Goal: Task Accomplishment & Management: Complete application form

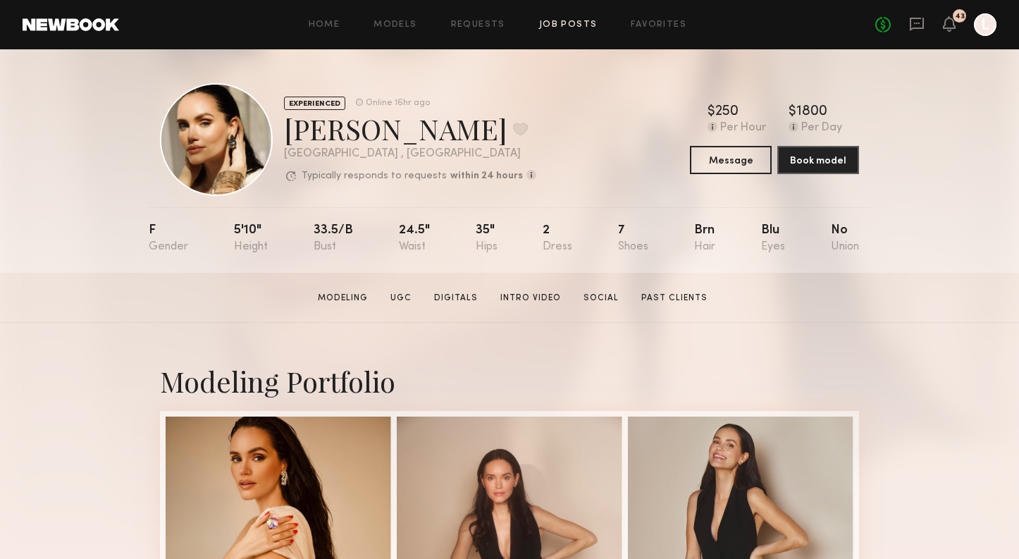
click at [552, 26] on link "Job Posts" at bounding box center [568, 24] width 58 height 9
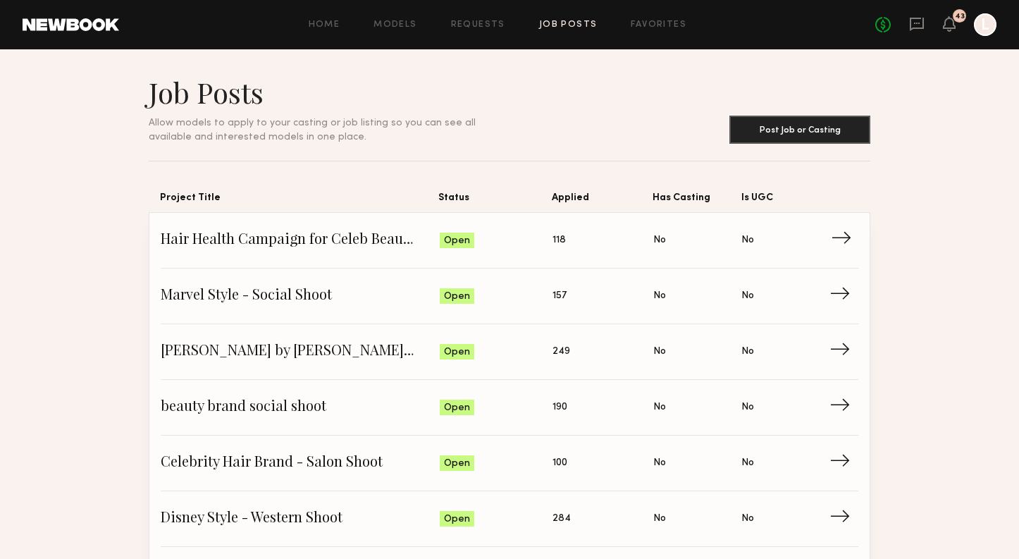
click at [502, 257] on link "Hair Health Campaign for Celeb Beauty Brand Status: Open Applied: 118 Has Casti…" at bounding box center [510, 241] width 698 height 56
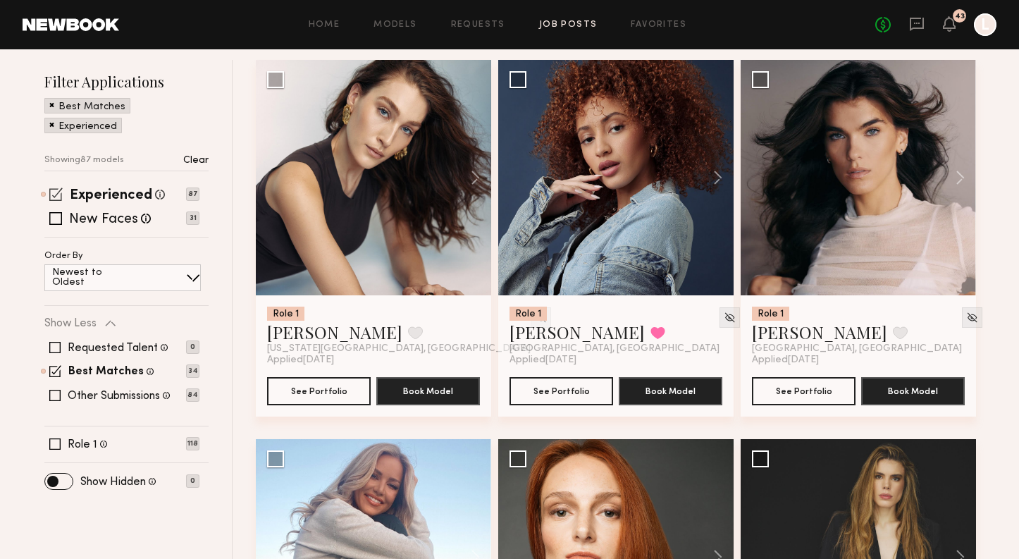
scroll to position [215, 0]
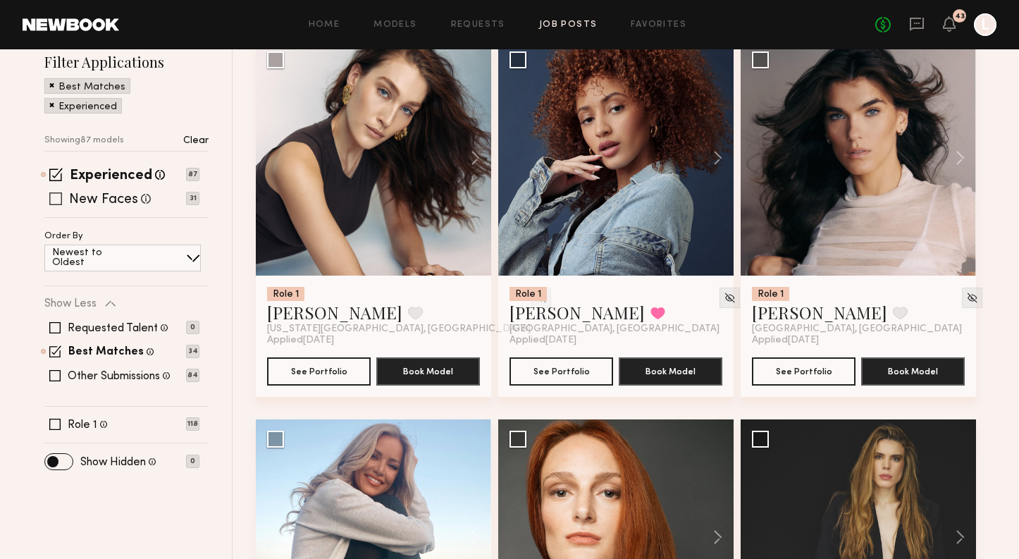
click at [56, 199] on span at bounding box center [55, 198] width 13 height 13
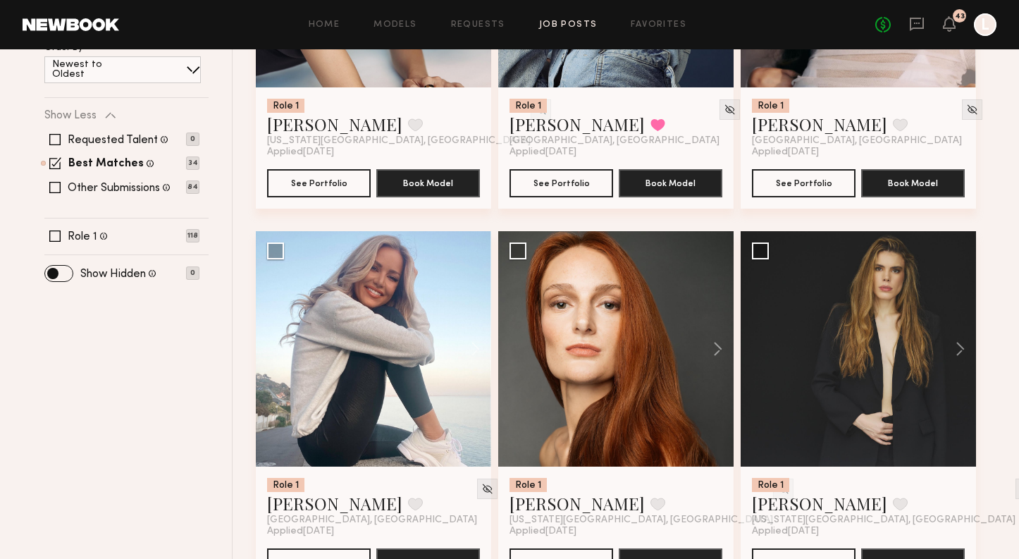
scroll to position [406, 0]
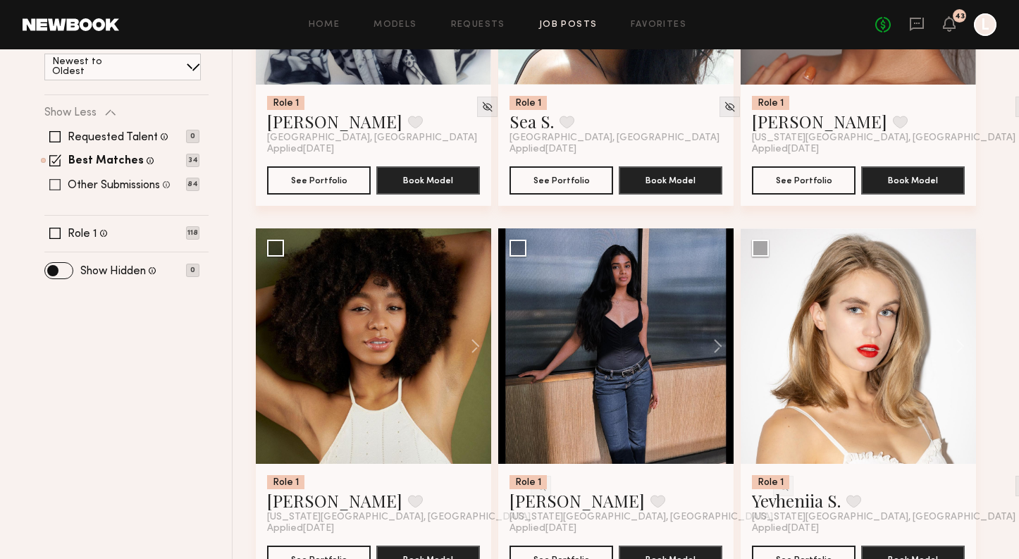
click at [57, 186] on span at bounding box center [54, 184] width 11 height 11
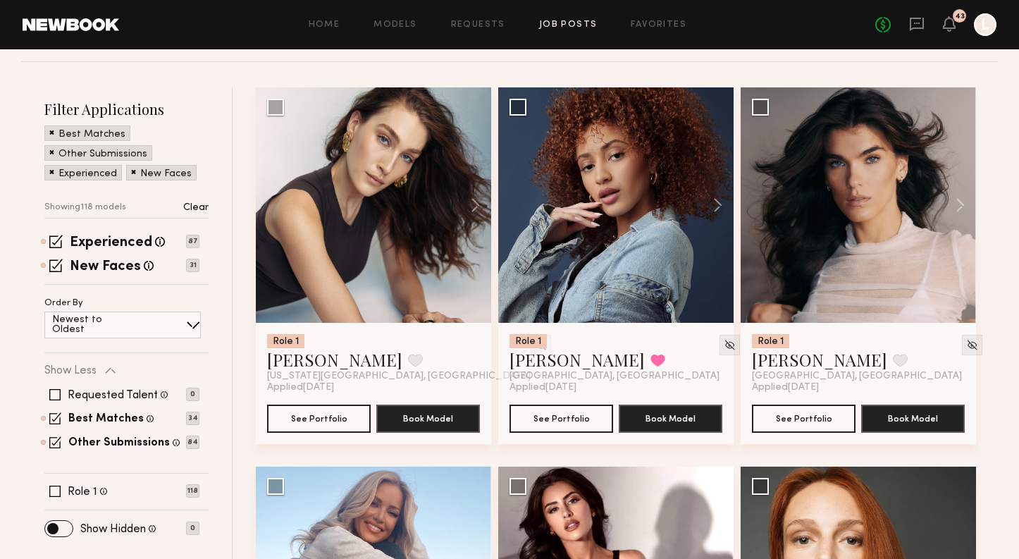
scroll to position [15, 0]
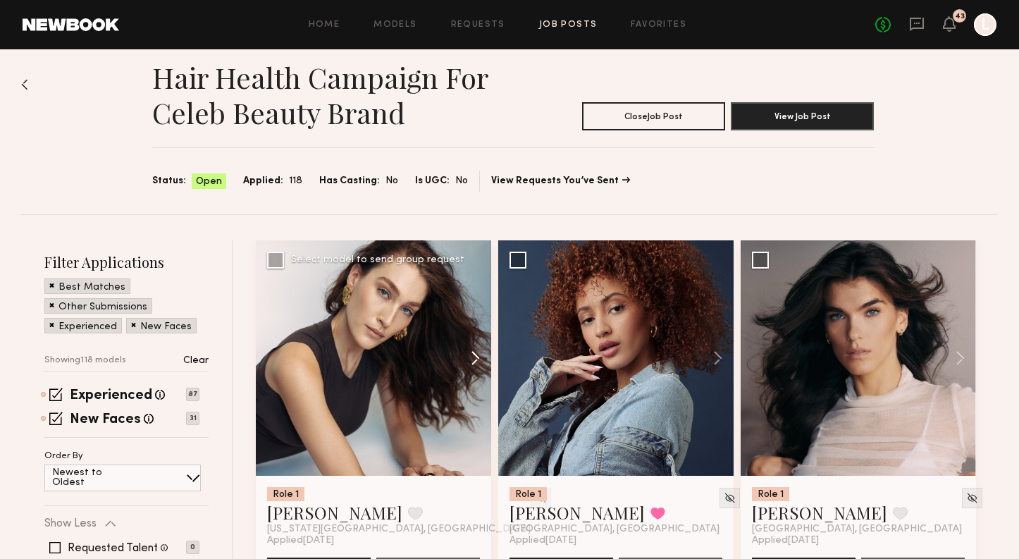
click at [478, 359] on button at bounding box center [468, 357] width 45 height 235
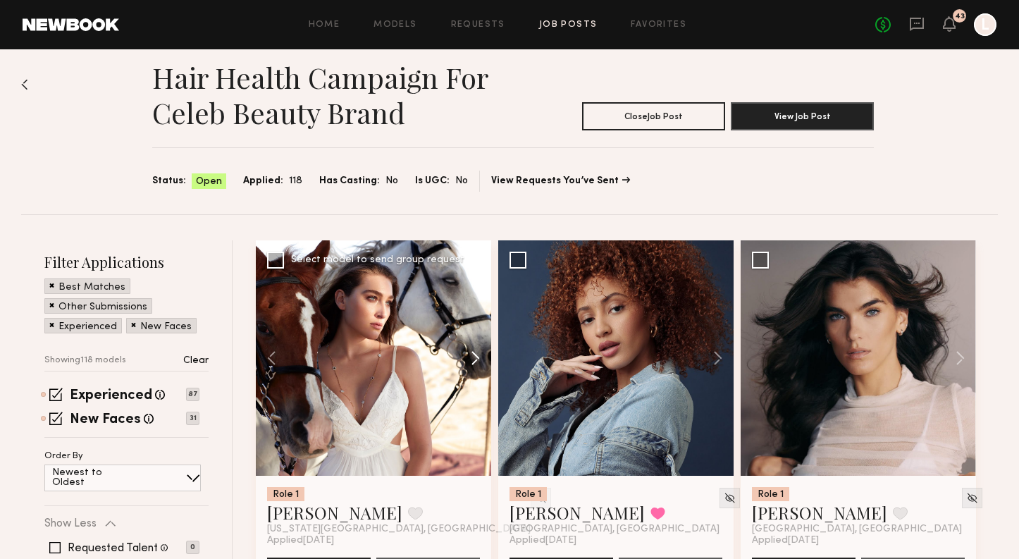
click at [478, 359] on button at bounding box center [468, 357] width 45 height 235
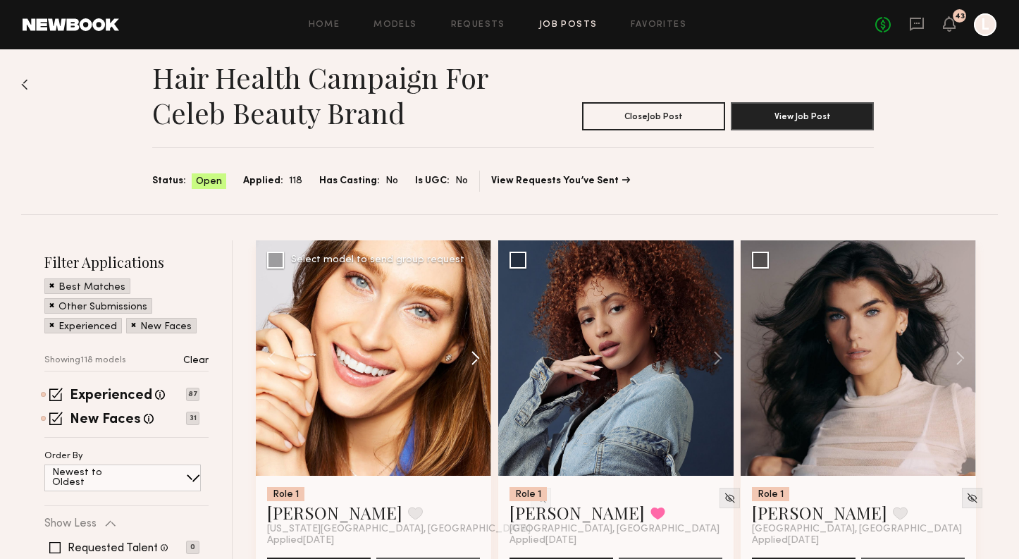
click at [478, 359] on button at bounding box center [468, 357] width 45 height 235
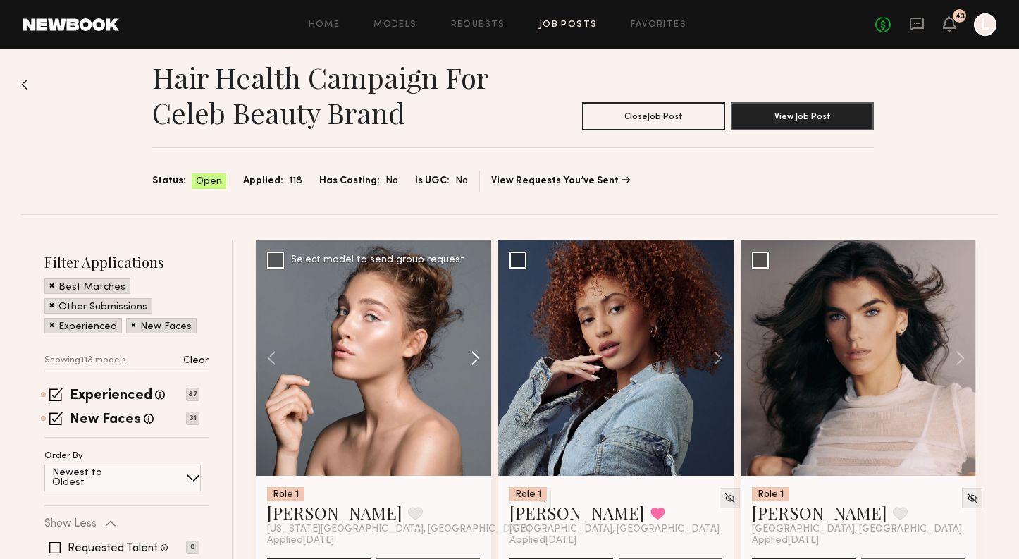
click at [478, 359] on button at bounding box center [468, 357] width 45 height 235
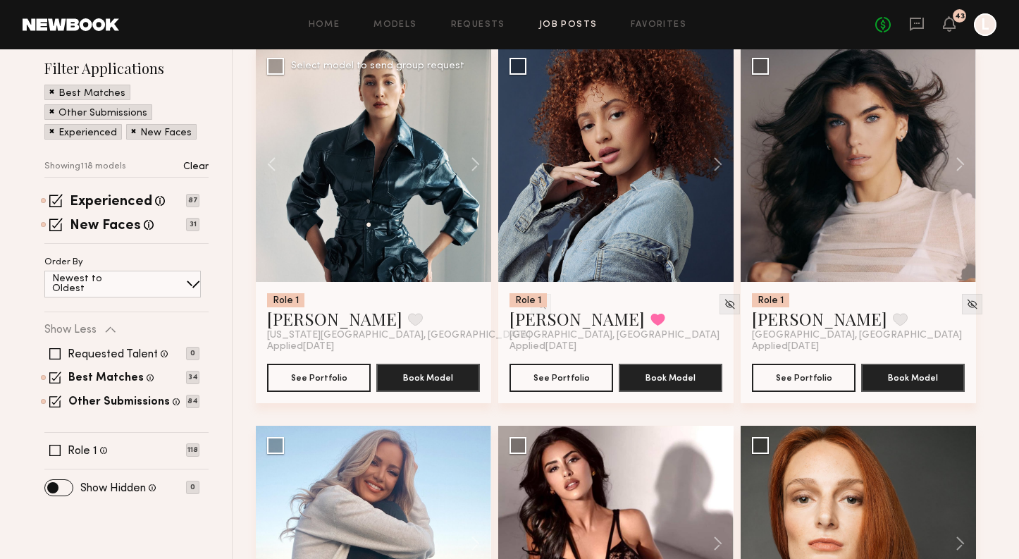
scroll to position [205, 0]
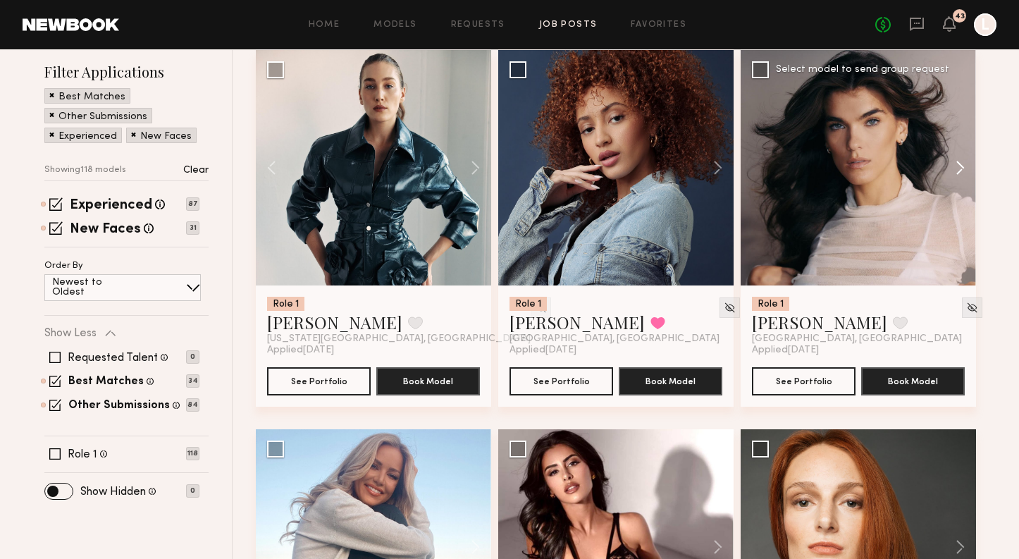
click at [958, 165] on button at bounding box center [953, 167] width 45 height 235
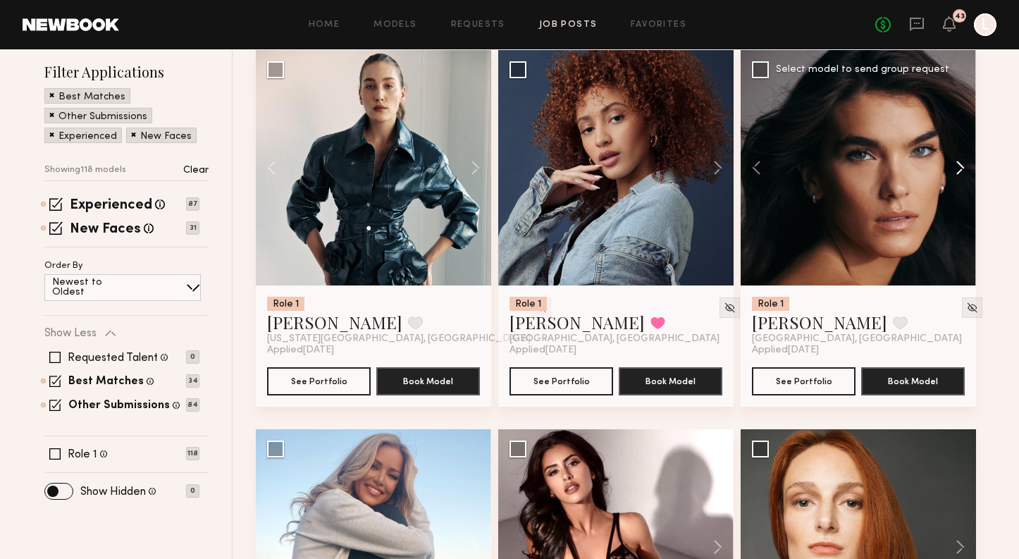
click at [958, 165] on button at bounding box center [953, 167] width 45 height 235
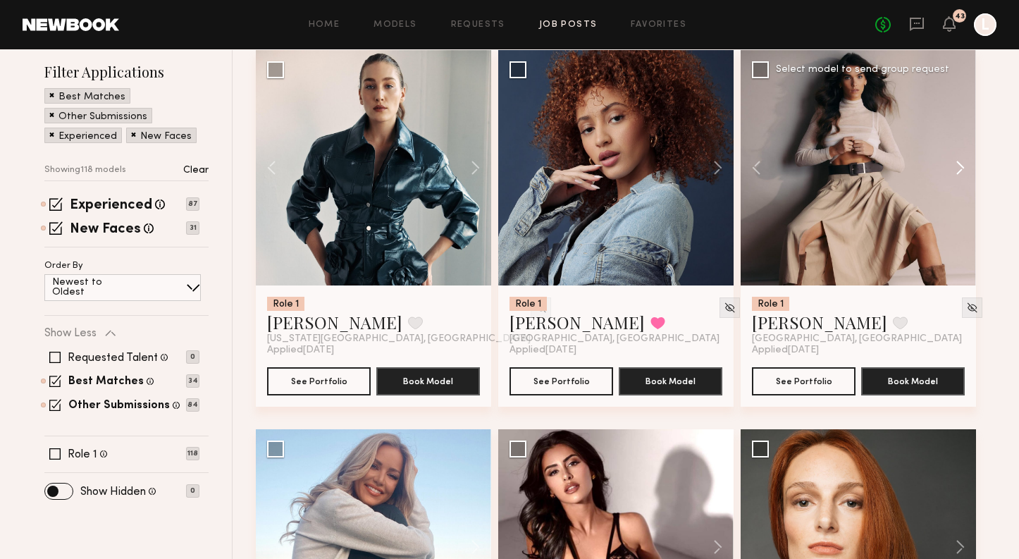
click at [958, 165] on button at bounding box center [953, 167] width 45 height 235
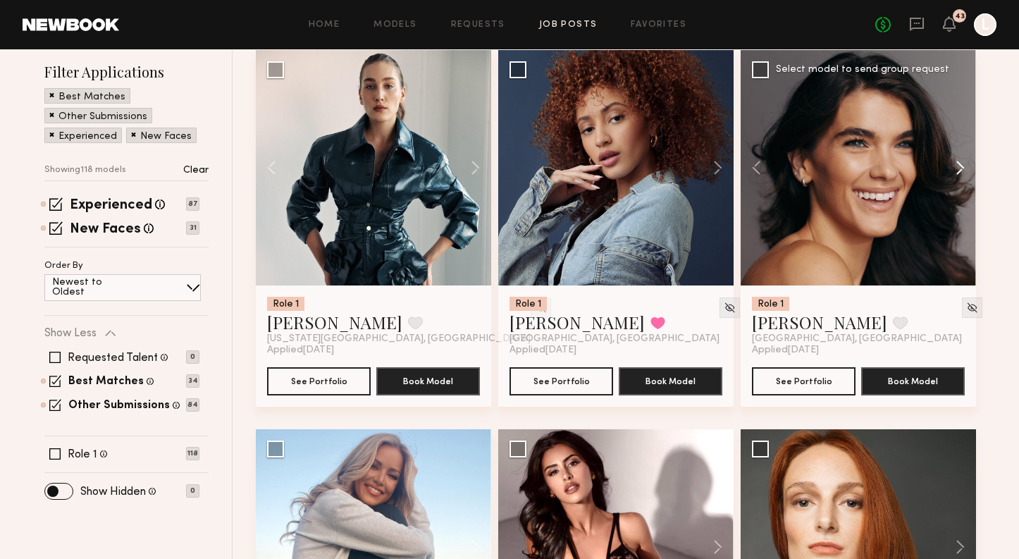
click at [958, 165] on button at bounding box center [953, 167] width 45 height 235
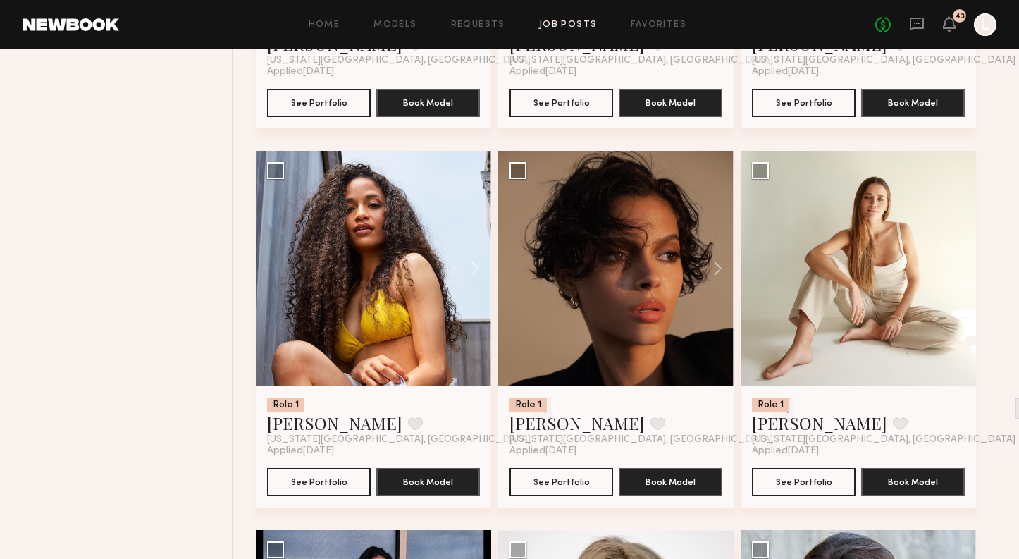
scroll to position [2383, 0]
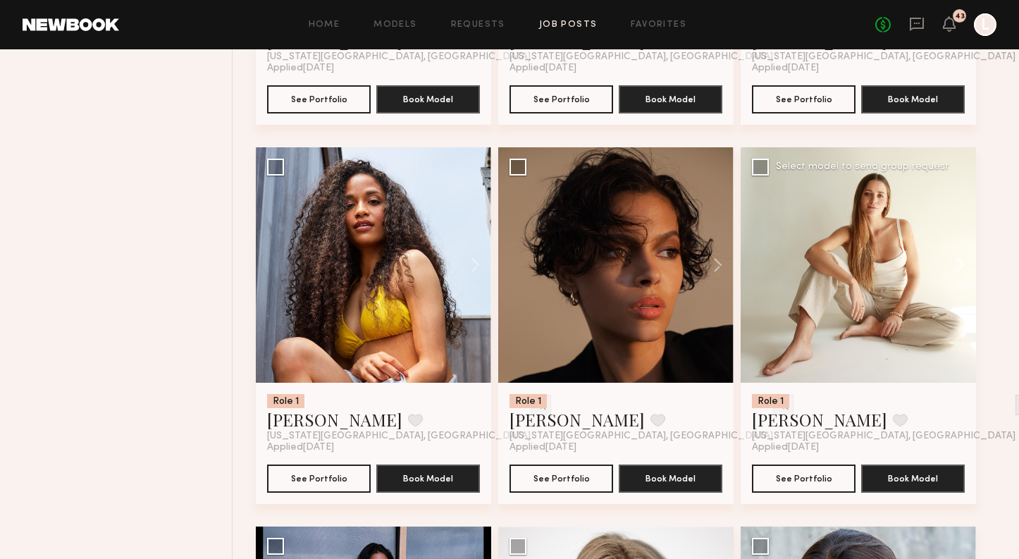
click at [962, 273] on button at bounding box center [953, 264] width 45 height 235
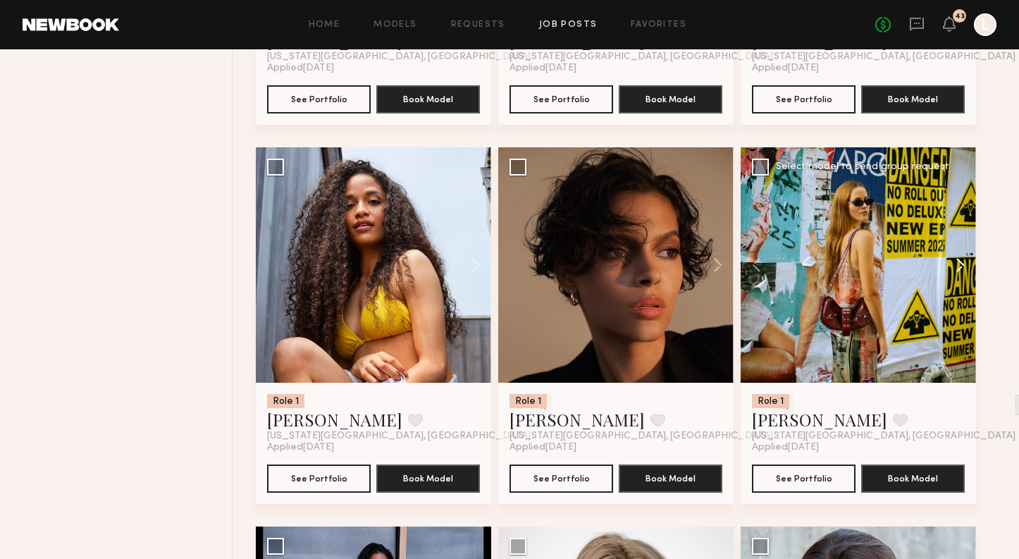
click at [962, 273] on button at bounding box center [953, 264] width 45 height 235
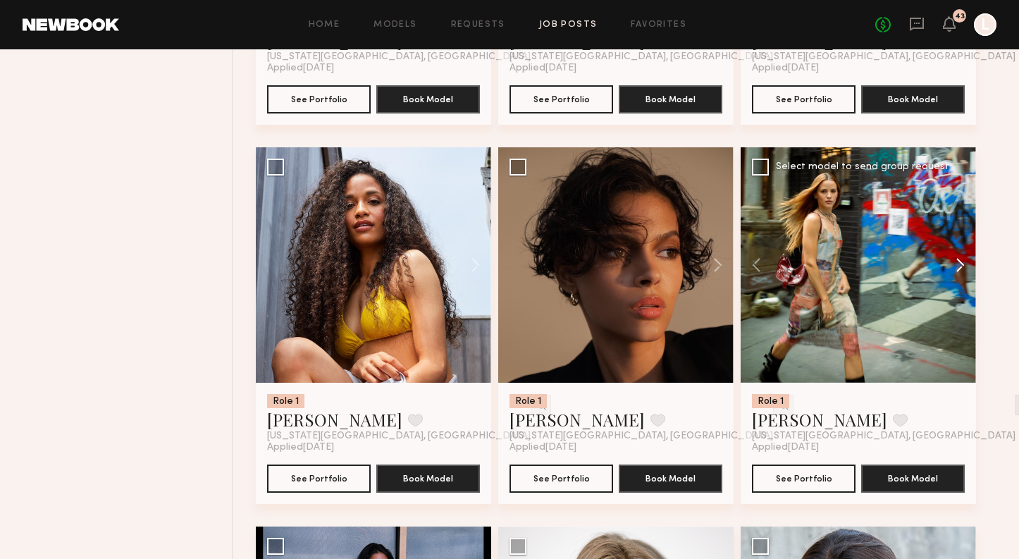
click at [962, 273] on button at bounding box center [953, 264] width 45 height 235
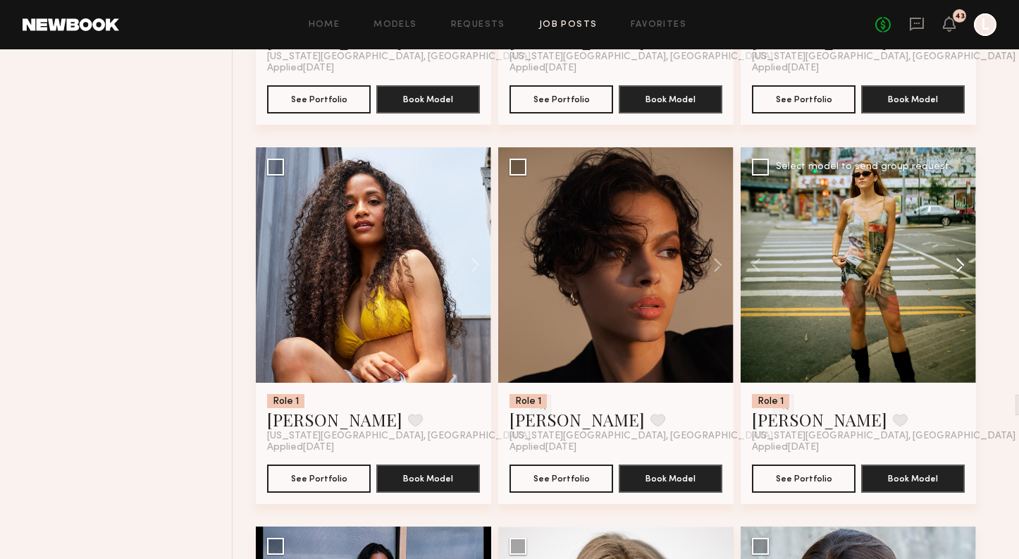
click at [962, 273] on button at bounding box center [953, 264] width 45 height 235
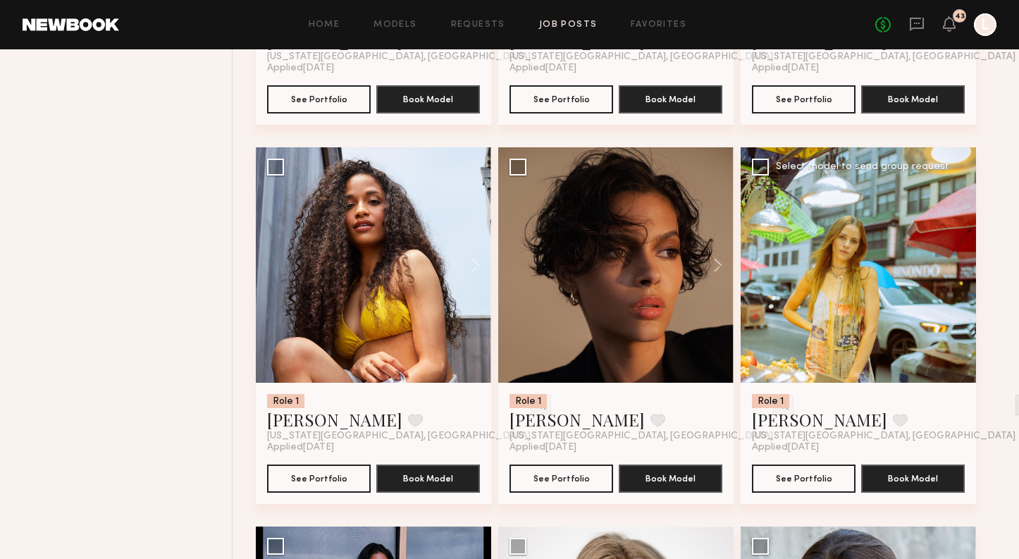
click at [962, 273] on div at bounding box center [858, 264] width 235 height 235
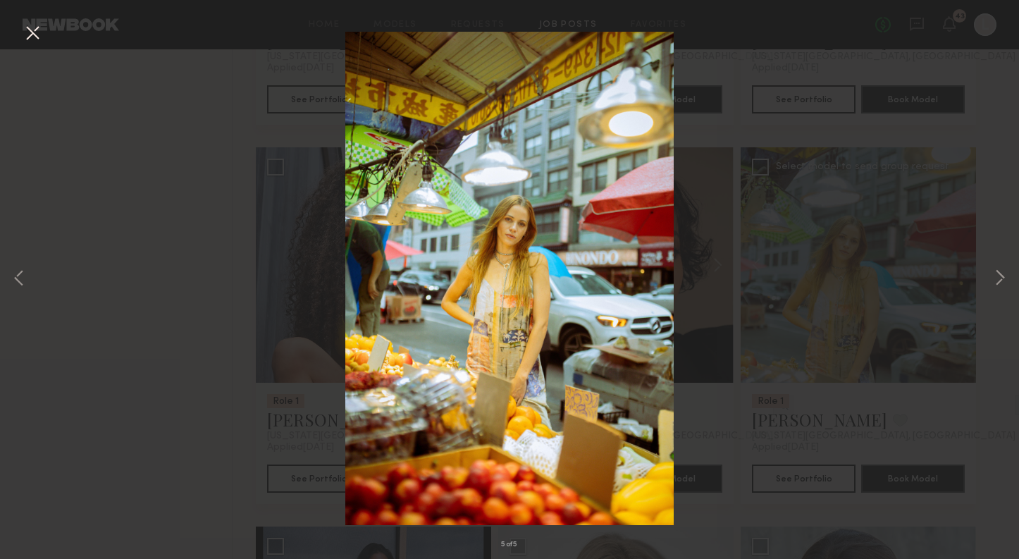
click at [877, 248] on div "5 of 5" at bounding box center [509, 279] width 1019 height 559
click at [259, 123] on div "5 of 5" at bounding box center [509, 279] width 1019 height 559
click at [35, 33] on button at bounding box center [32, 33] width 23 height 25
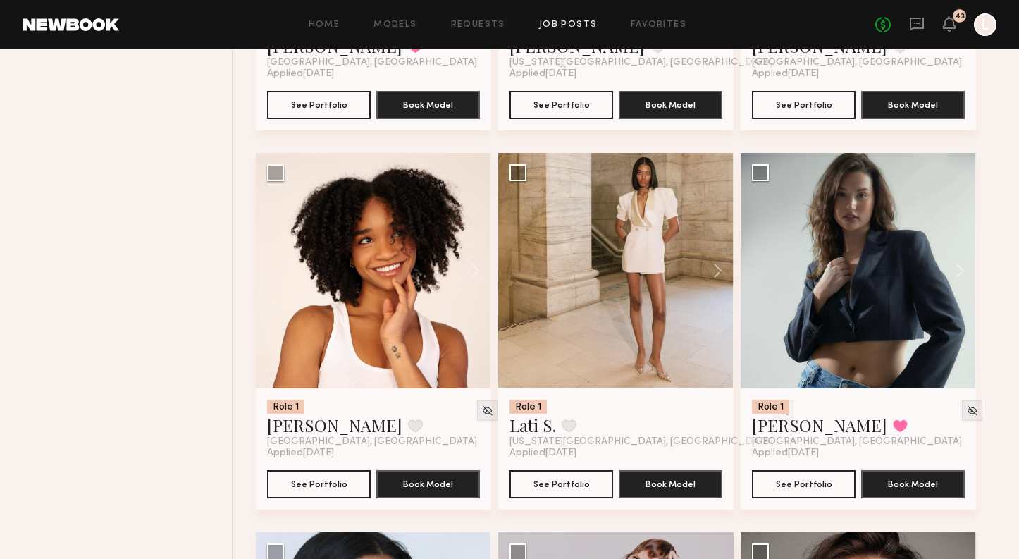
scroll to position [4273, 0]
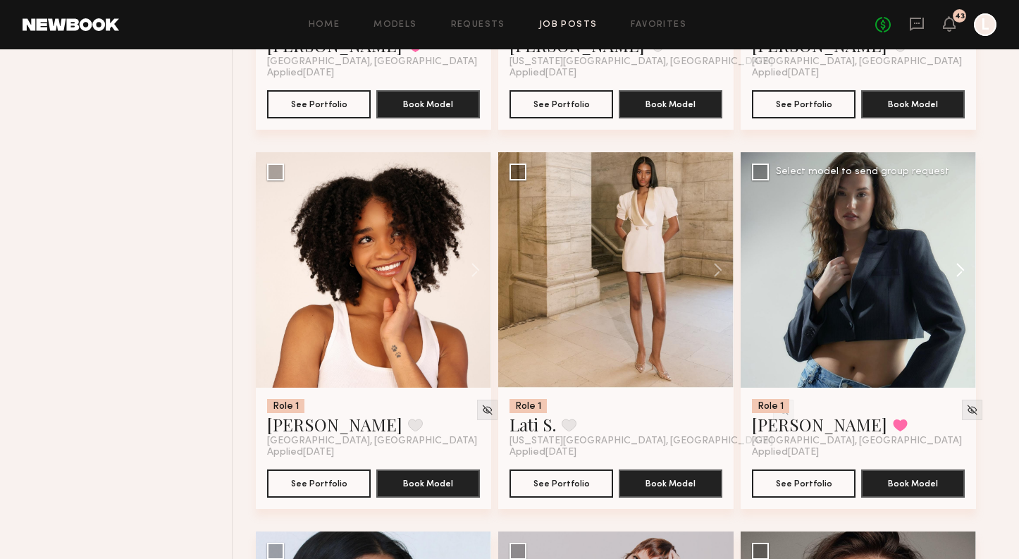
click at [953, 274] on button at bounding box center [953, 269] width 45 height 235
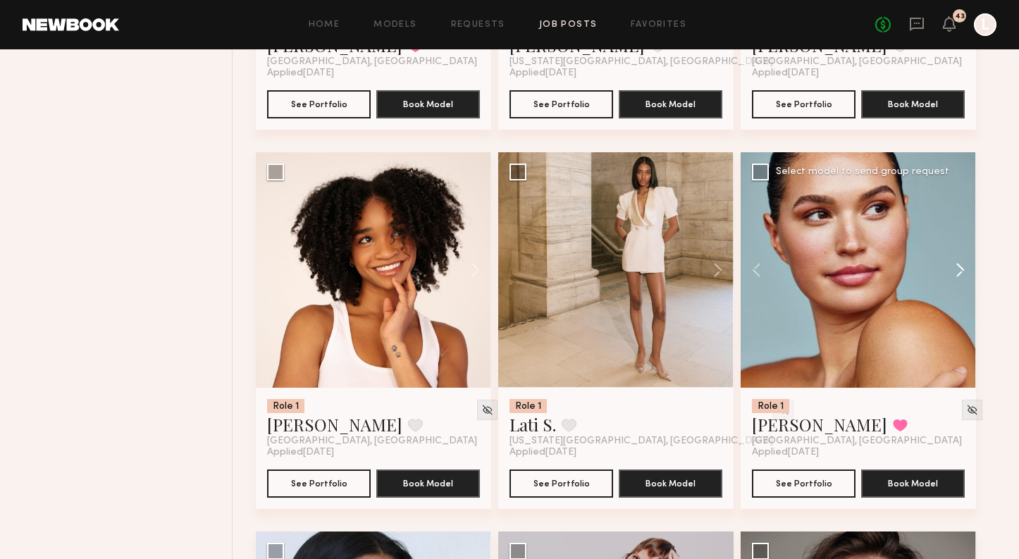
click at [953, 274] on button at bounding box center [953, 269] width 45 height 235
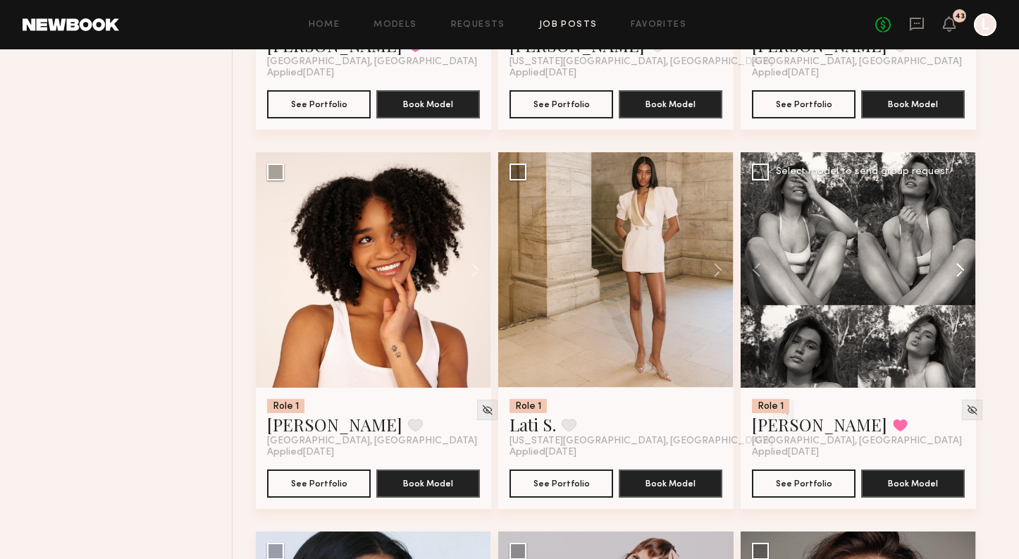
click at [953, 274] on button at bounding box center [953, 269] width 45 height 235
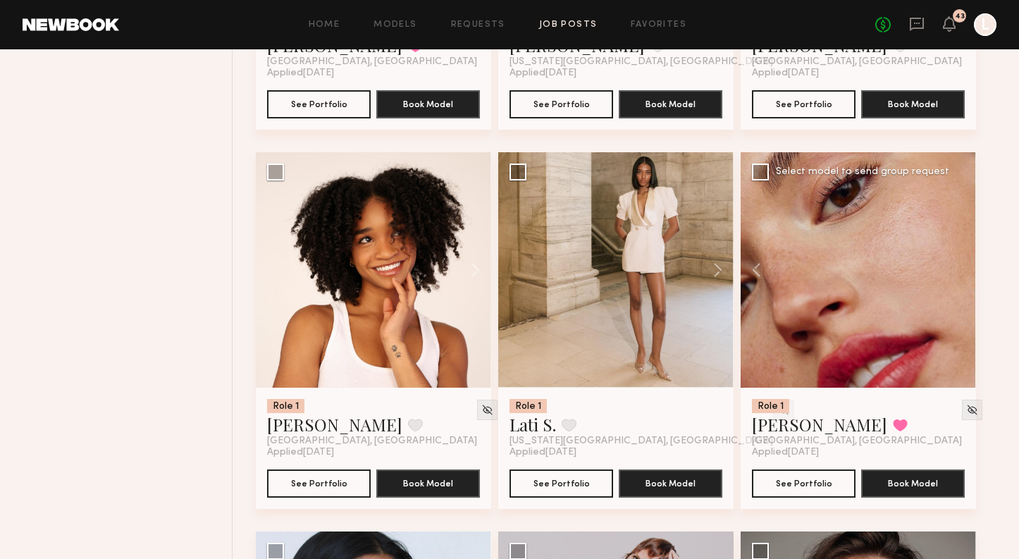
click at [953, 274] on div at bounding box center [858, 269] width 235 height 235
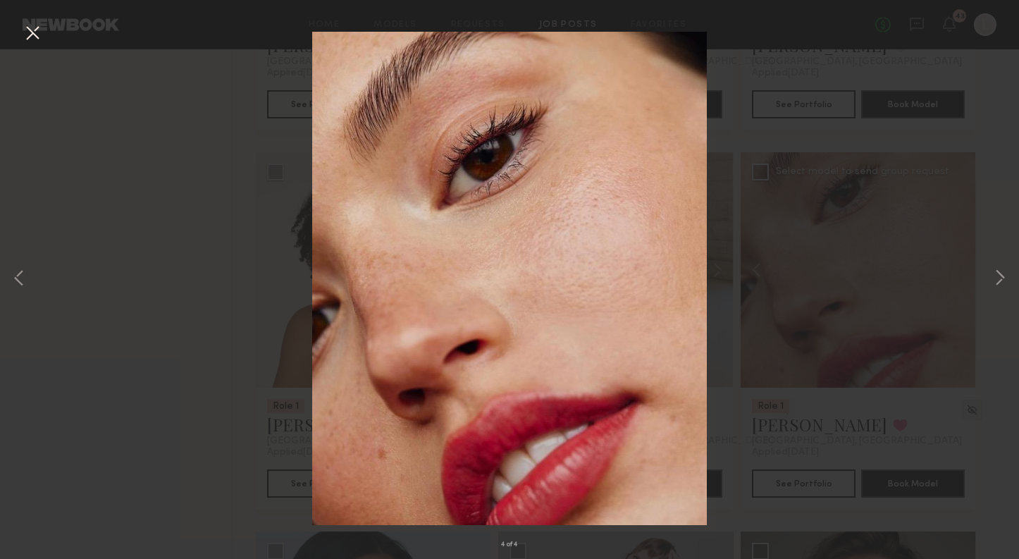
click at [772, 325] on div "4 of 4" at bounding box center [509, 279] width 1019 height 559
click at [33, 36] on button at bounding box center [32, 33] width 23 height 25
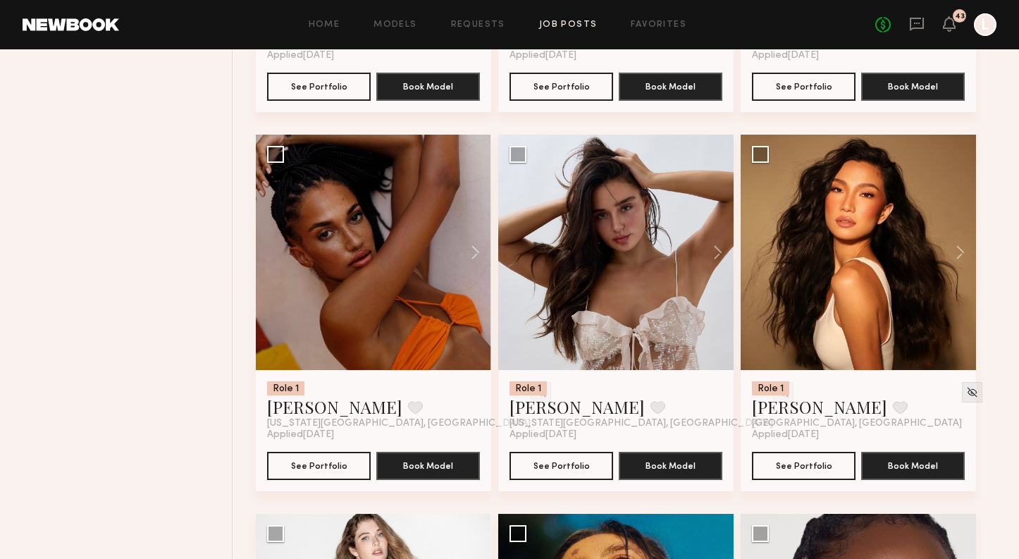
scroll to position [5051, 0]
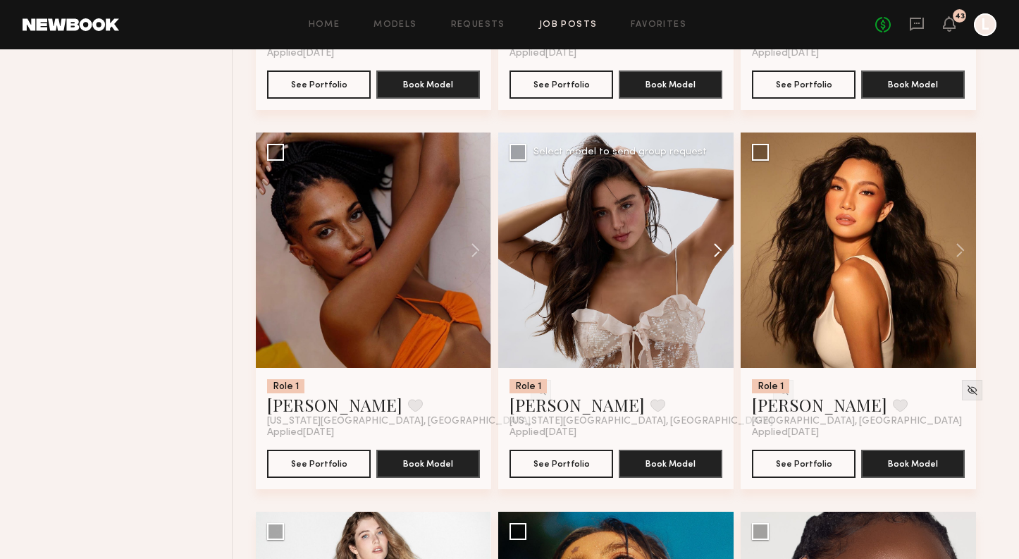
click at [718, 254] on button at bounding box center [710, 249] width 45 height 235
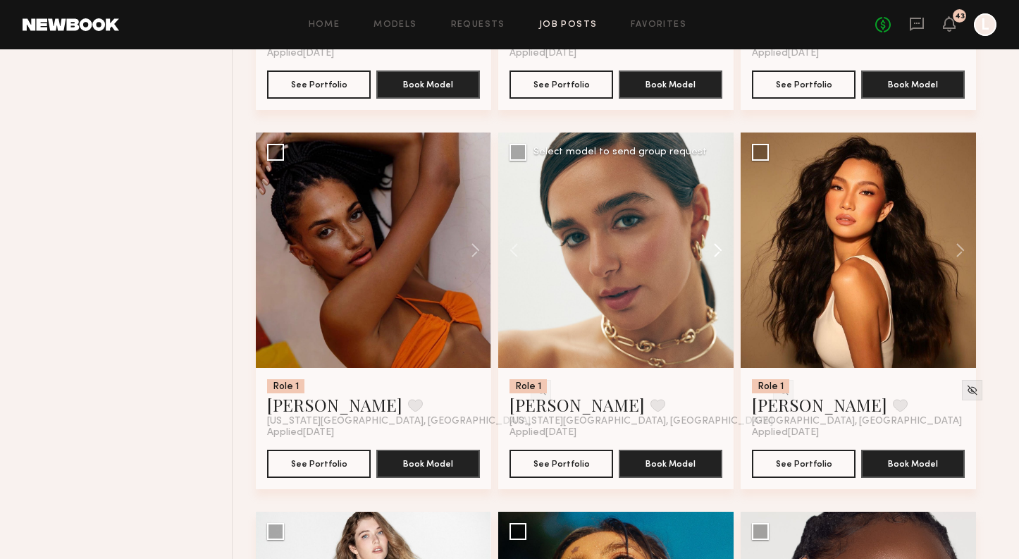
click at [718, 254] on button at bounding box center [710, 249] width 45 height 235
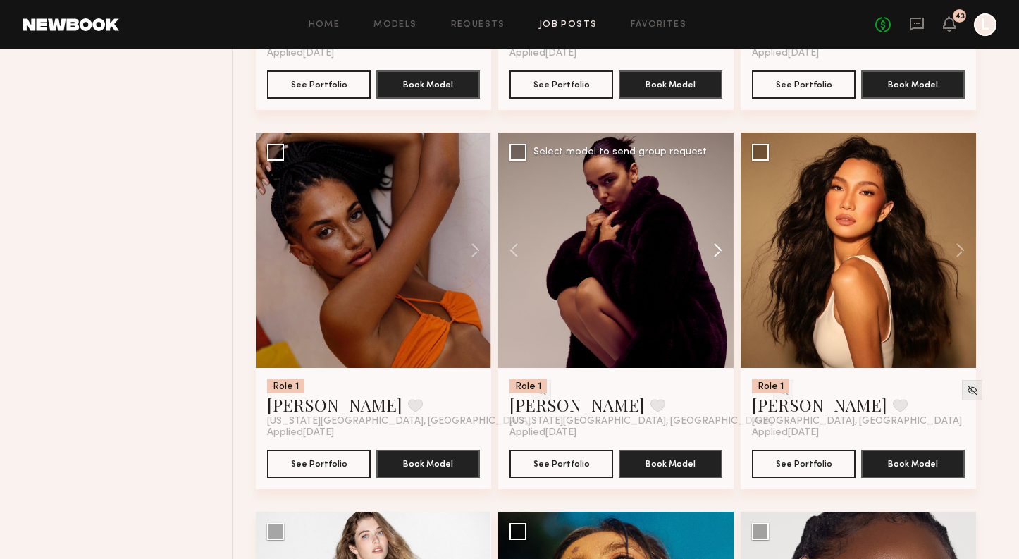
click at [718, 254] on button at bounding box center [710, 249] width 45 height 235
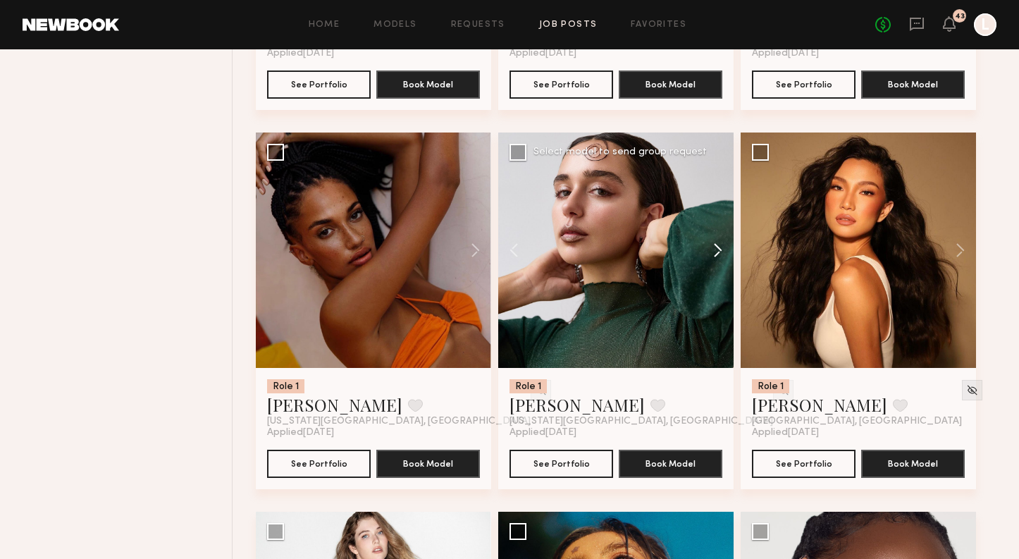
click at [718, 254] on button at bounding box center [710, 249] width 45 height 235
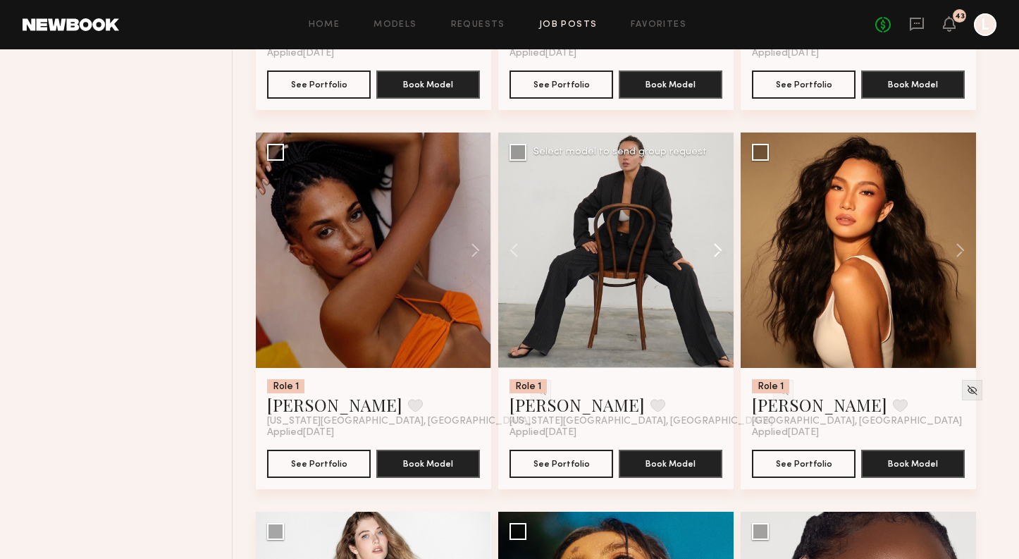
click at [718, 254] on button at bounding box center [710, 249] width 45 height 235
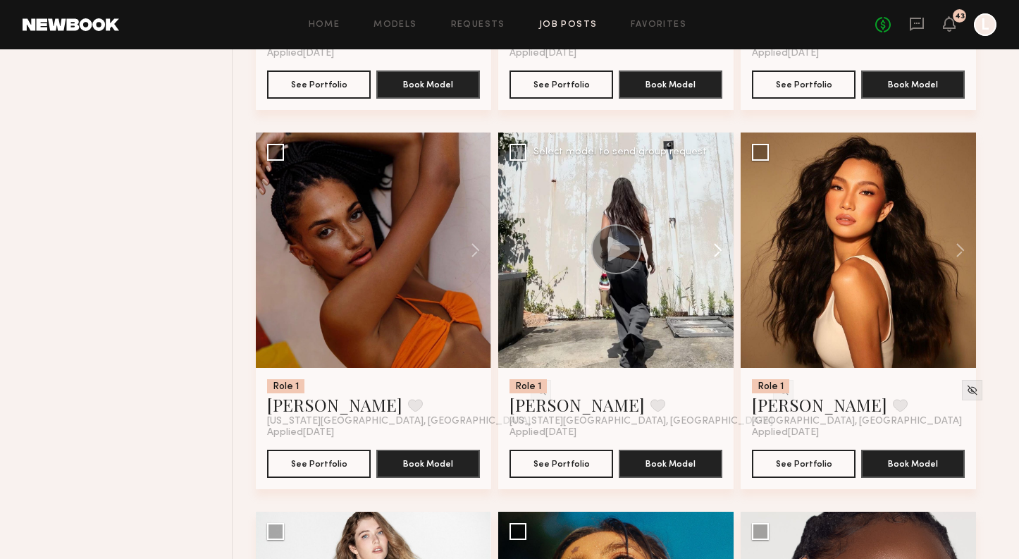
click at [718, 254] on button at bounding box center [710, 249] width 45 height 235
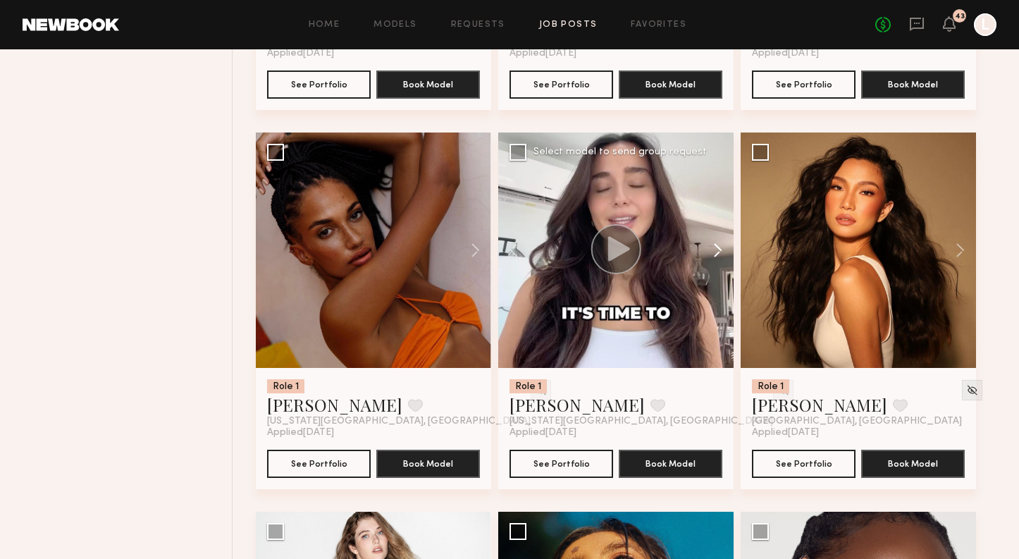
click at [718, 254] on button at bounding box center [710, 249] width 45 height 235
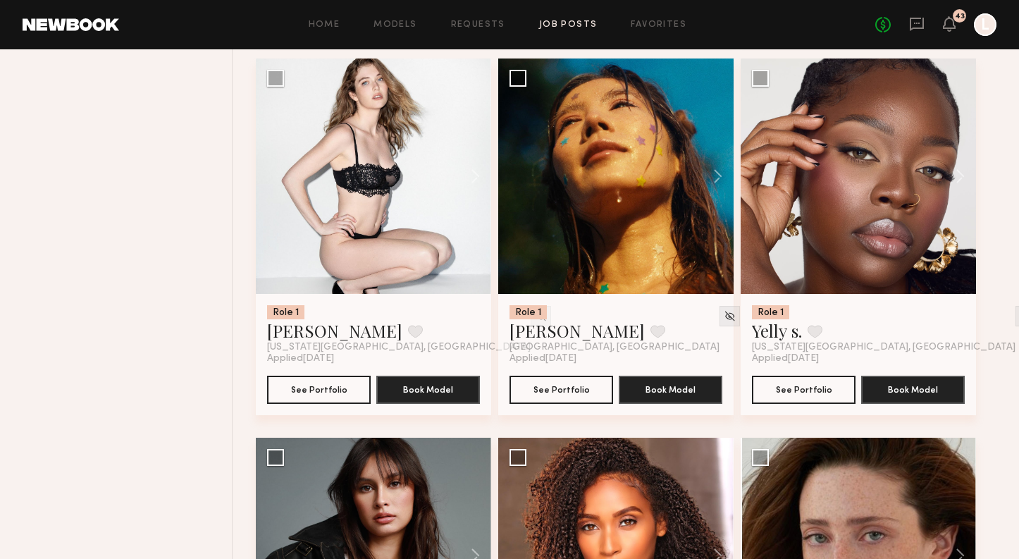
scroll to position [5506, 0]
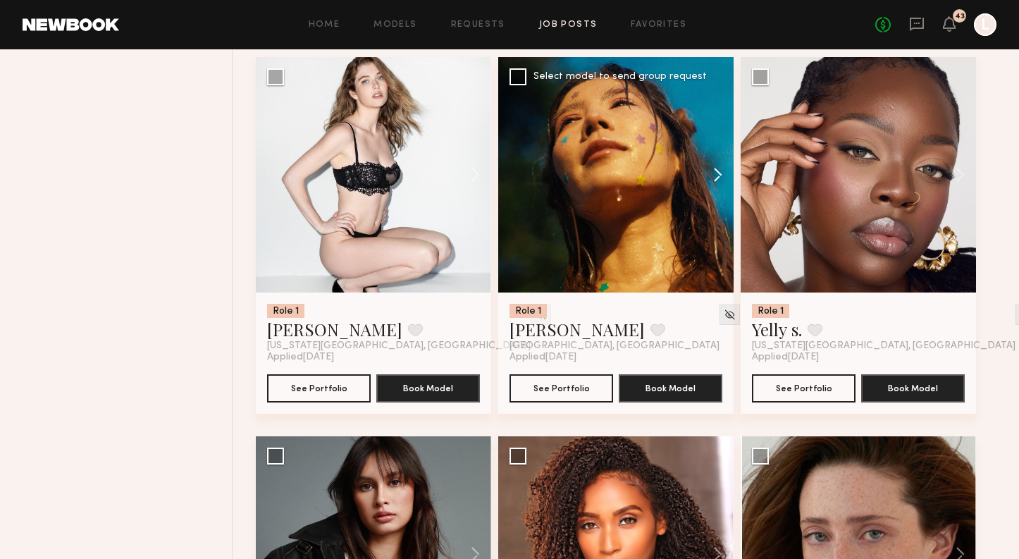
click at [717, 184] on button at bounding box center [710, 174] width 45 height 235
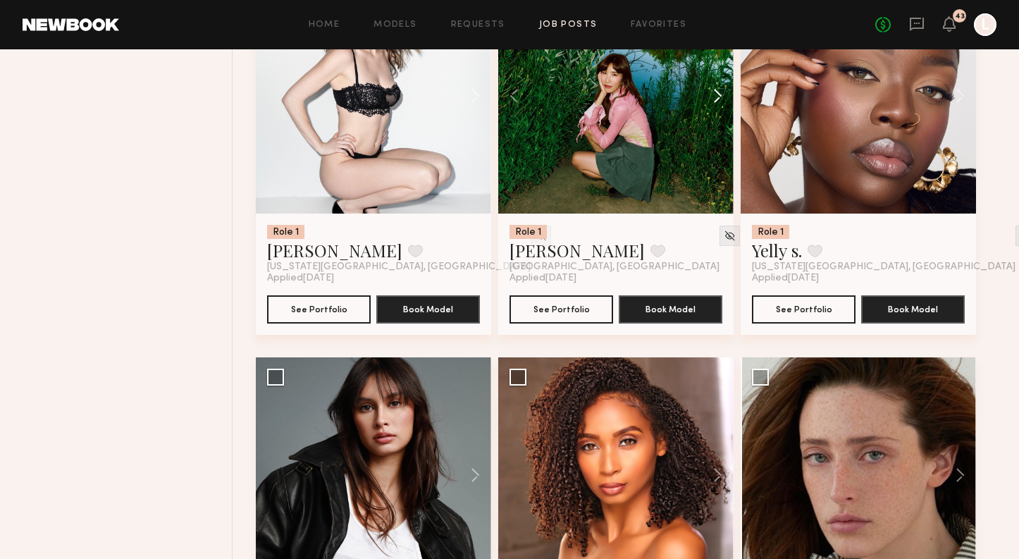
scroll to position [5848, 0]
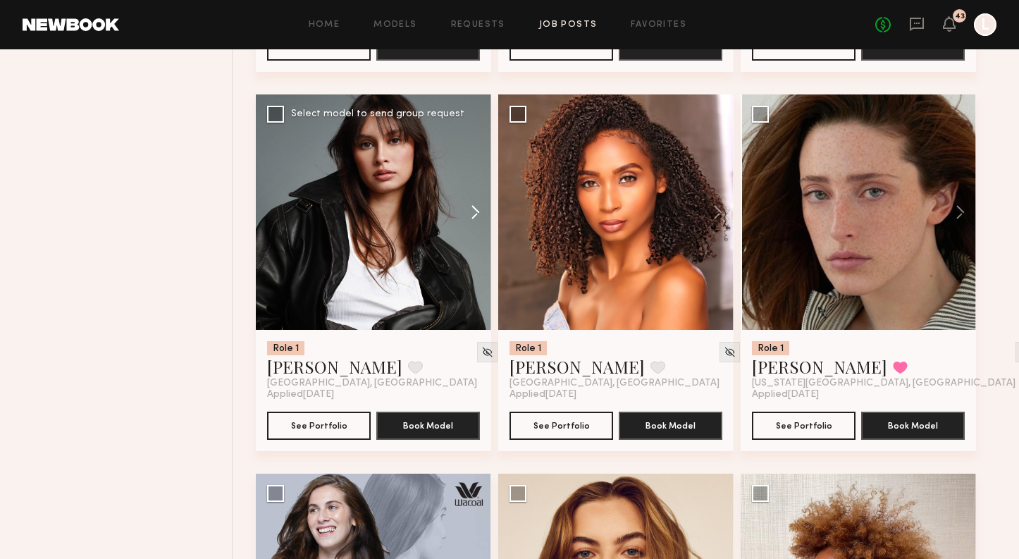
click at [471, 225] on button at bounding box center [468, 211] width 45 height 235
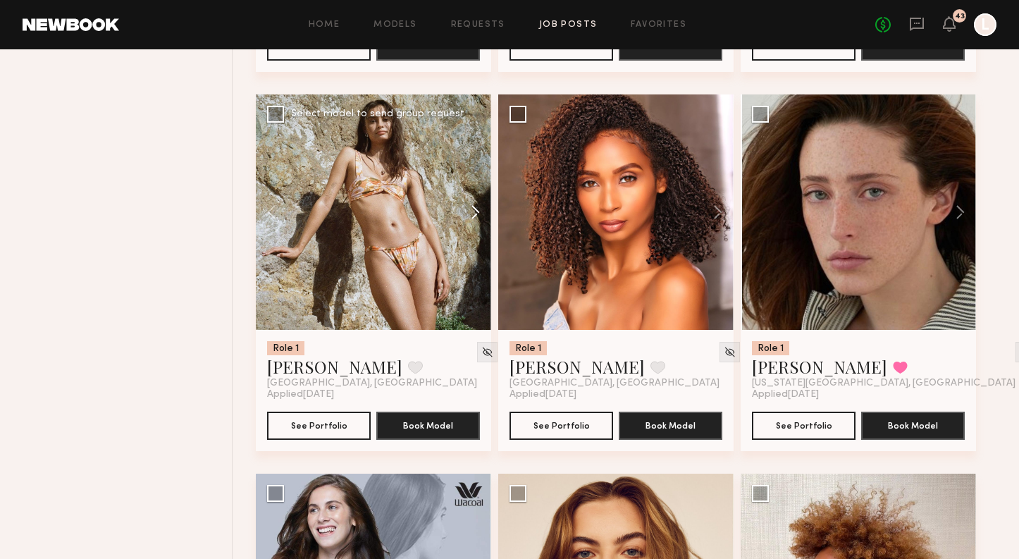
click at [471, 225] on button at bounding box center [468, 211] width 45 height 235
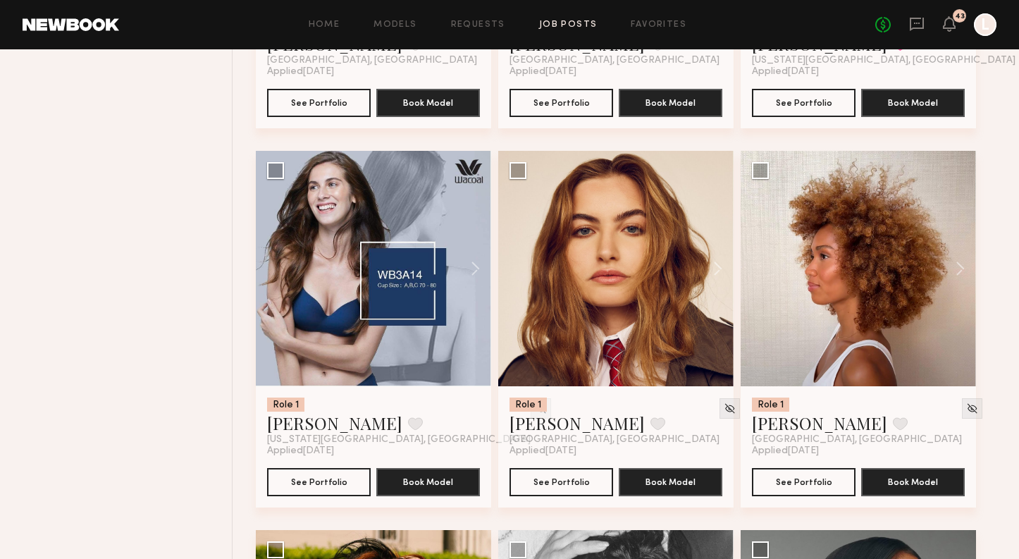
scroll to position [6173, 0]
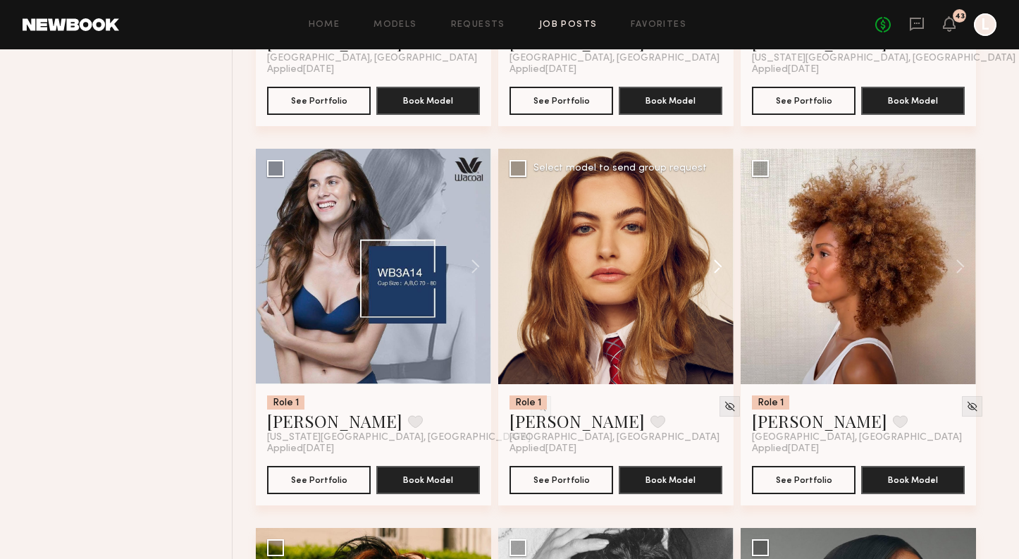
click at [716, 272] on button at bounding box center [710, 266] width 45 height 235
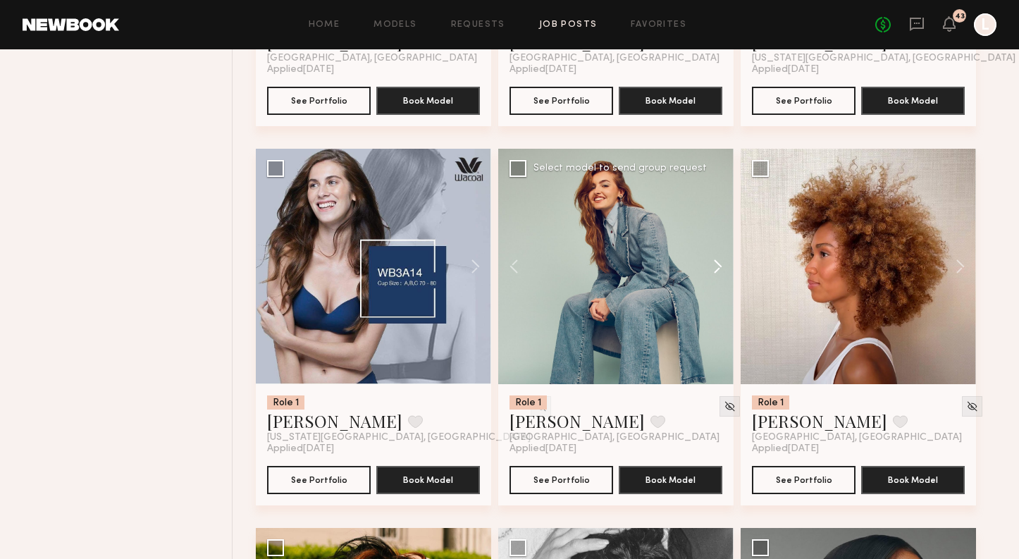
click at [716, 272] on button at bounding box center [710, 266] width 45 height 235
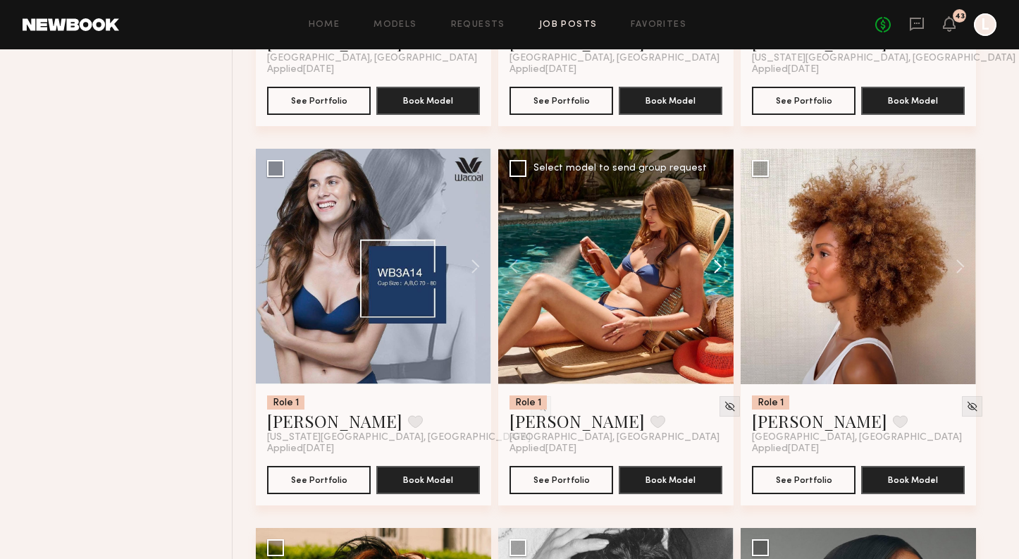
click at [716, 272] on button at bounding box center [710, 266] width 45 height 235
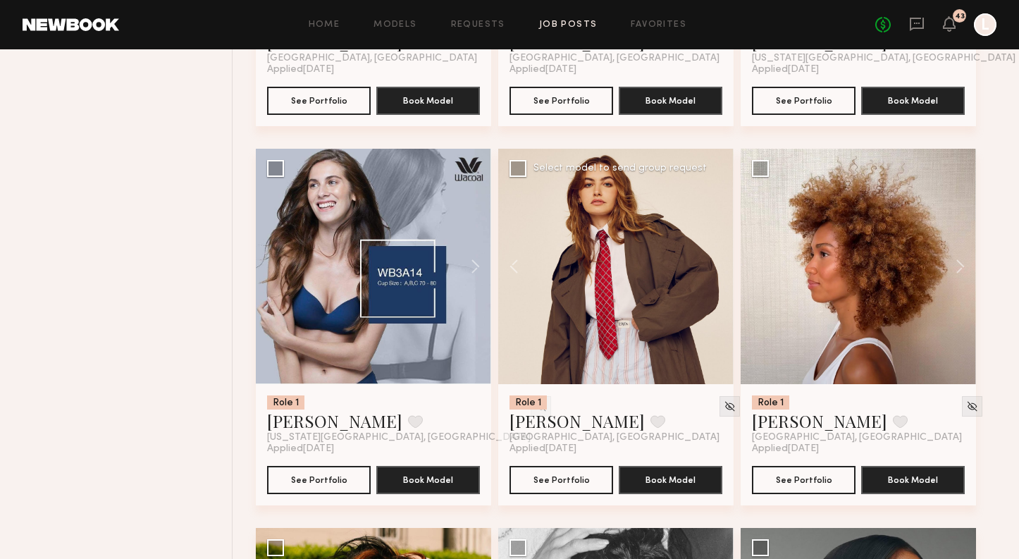
click at [716, 272] on div at bounding box center [615, 266] width 235 height 235
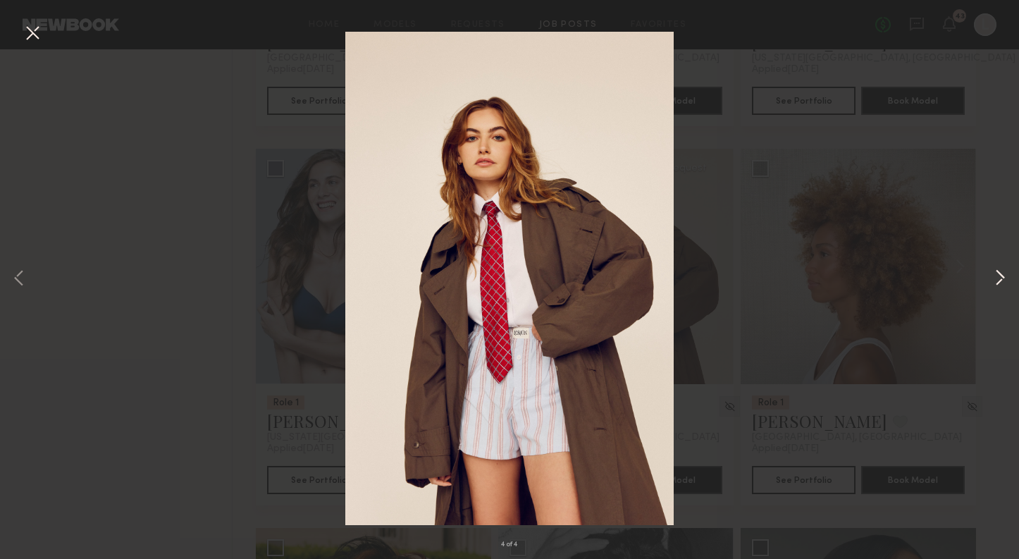
click at [1001, 274] on button at bounding box center [1000, 279] width 17 height 447
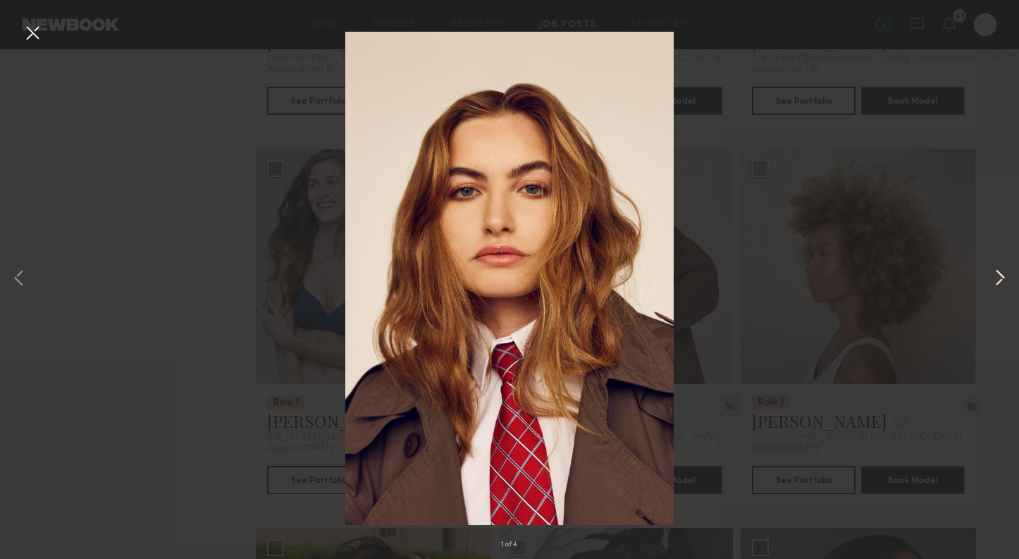
click at [1001, 274] on button at bounding box center [1000, 279] width 17 height 447
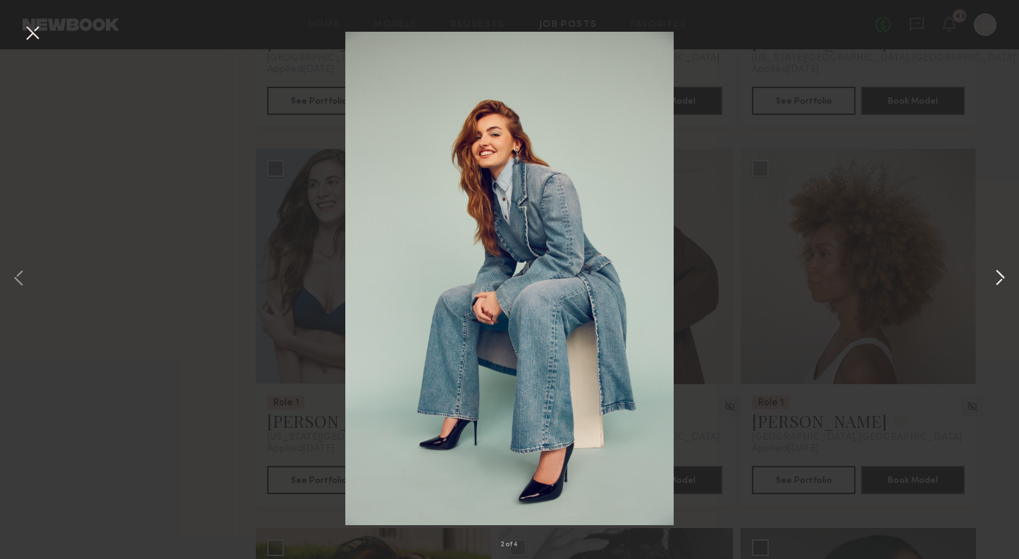
click at [996, 282] on button at bounding box center [1000, 279] width 17 height 447
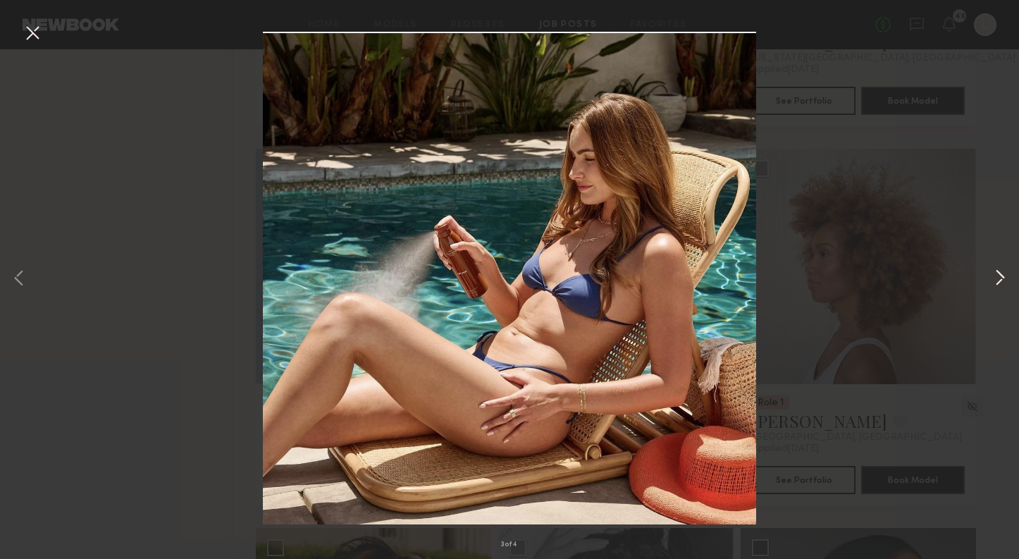
click at [996, 282] on button at bounding box center [1000, 279] width 17 height 447
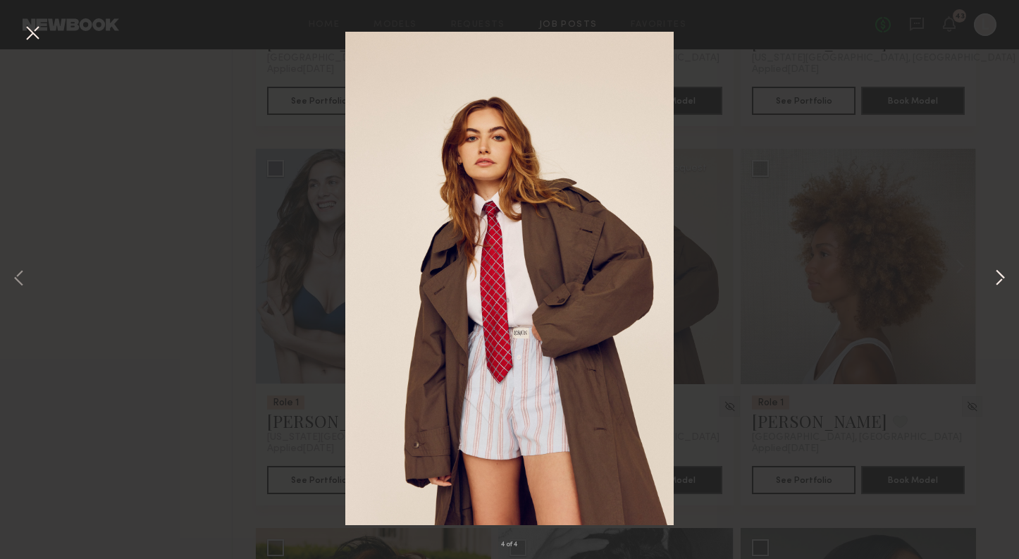
click at [996, 282] on button at bounding box center [1000, 279] width 17 height 447
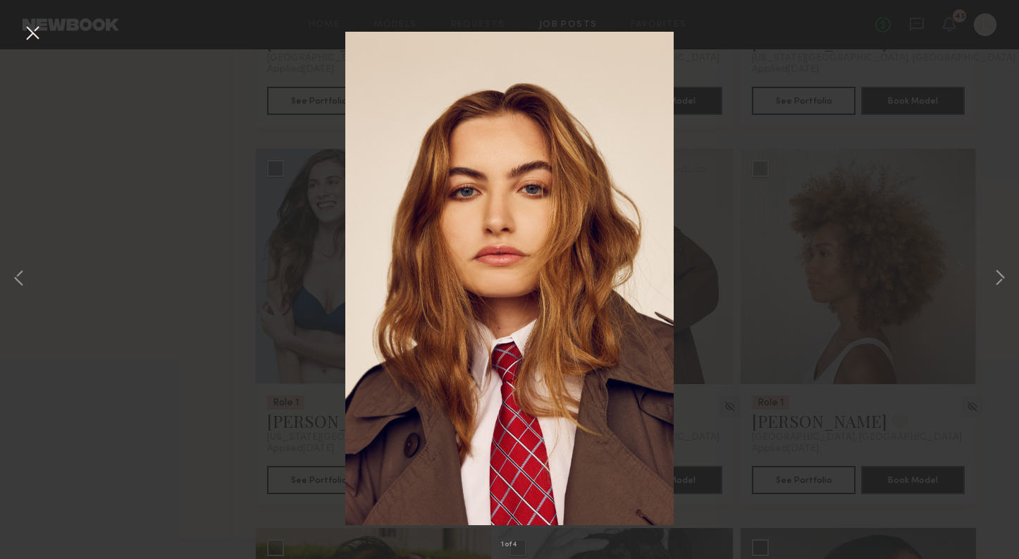
click at [26, 46] on button at bounding box center [32, 33] width 23 height 25
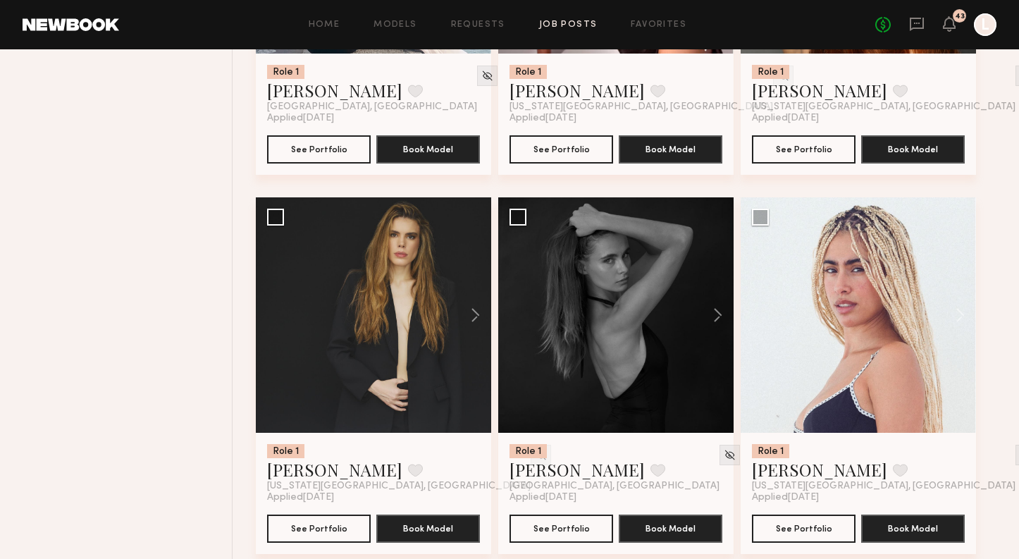
scroll to position [0, 0]
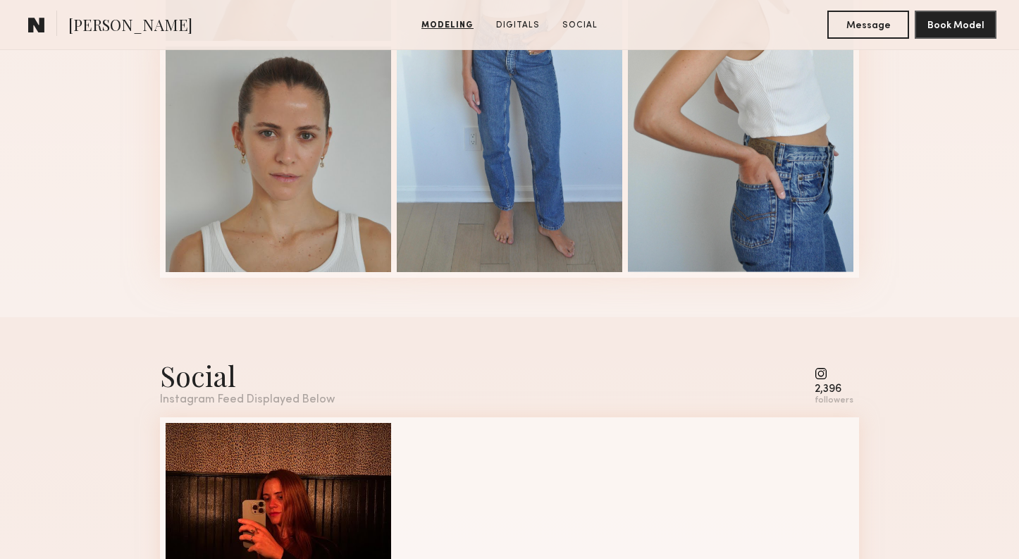
scroll to position [1710, 0]
